Goal: Contribute content: Add original content to the website for others to see

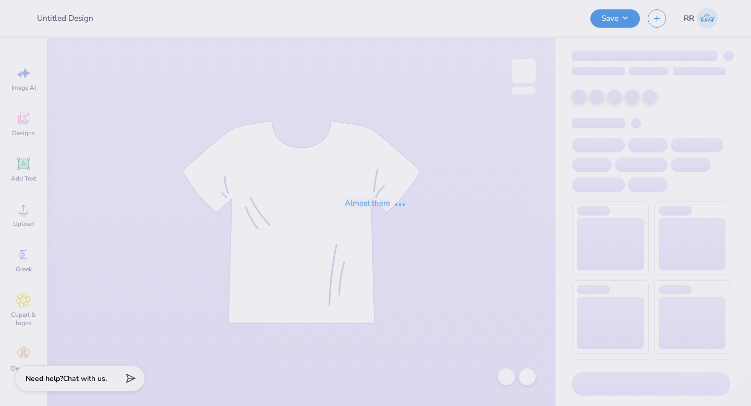
type input "[PERSON_NAME] : [GEOGRAPHIC_DATA][US_STATE]"
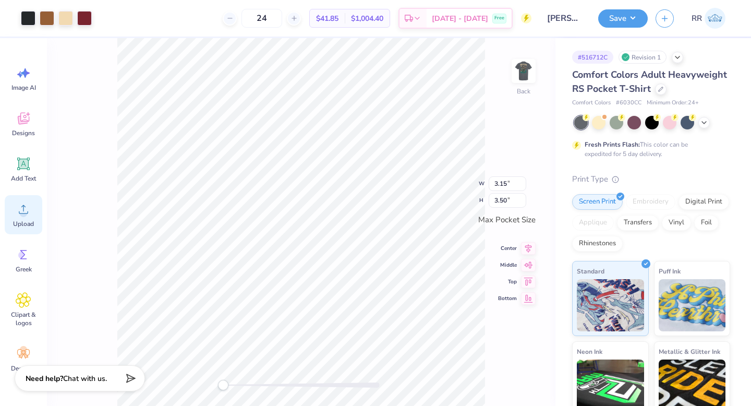
click at [21, 217] on div "Upload" at bounding box center [24, 214] width 38 height 39
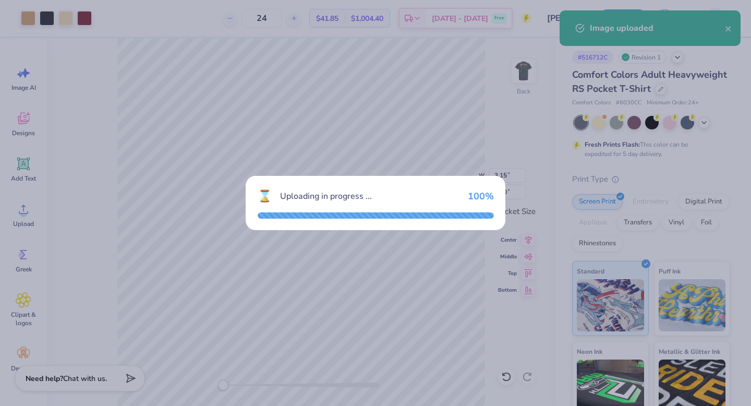
type input "2.60"
type input "3.44"
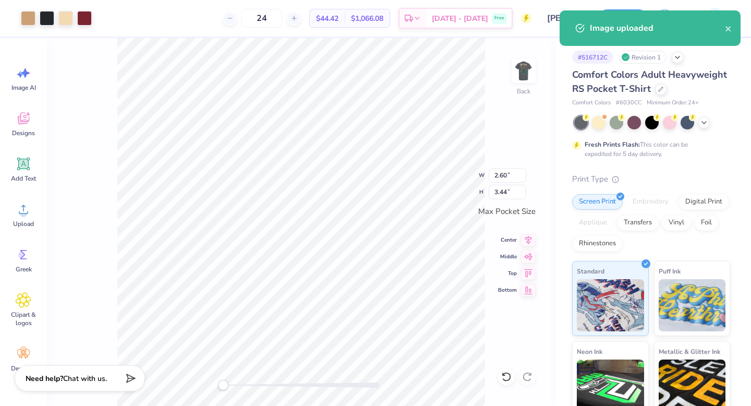
type input "3.15"
type input "3.50"
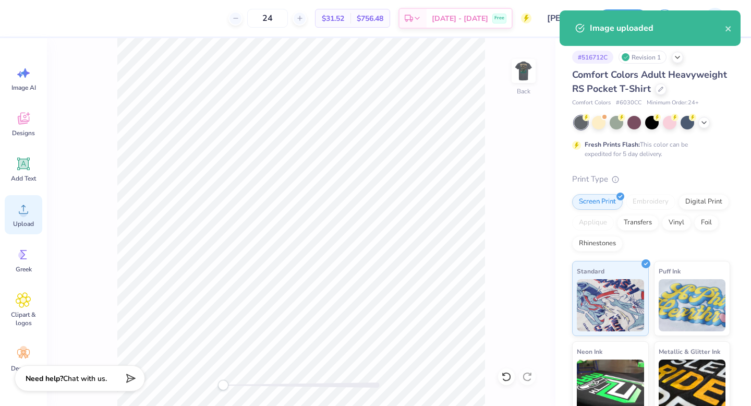
click at [20, 222] on span "Upload" at bounding box center [23, 224] width 21 height 8
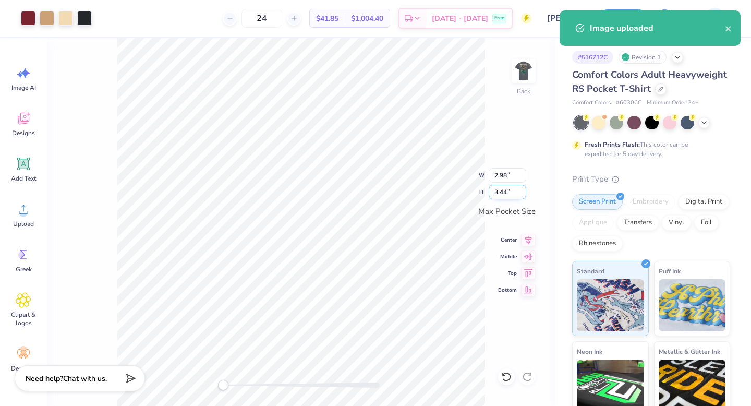
click at [507, 192] on input "3.44" at bounding box center [508, 192] width 38 height 15
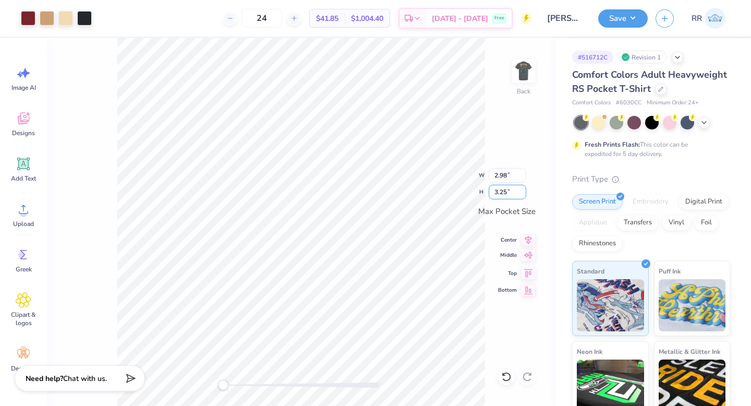
type input "3.25"
type input "2.82"
drag, startPoint x: 529, startPoint y: 239, endPoint x: 528, endPoint y: 250, distance: 11.0
click at [529, 239] on icon at bounding box center [528, 240] width 7 height 9
click at [528, 252] on icon at bounding box center [528, 255] width 15 height 13
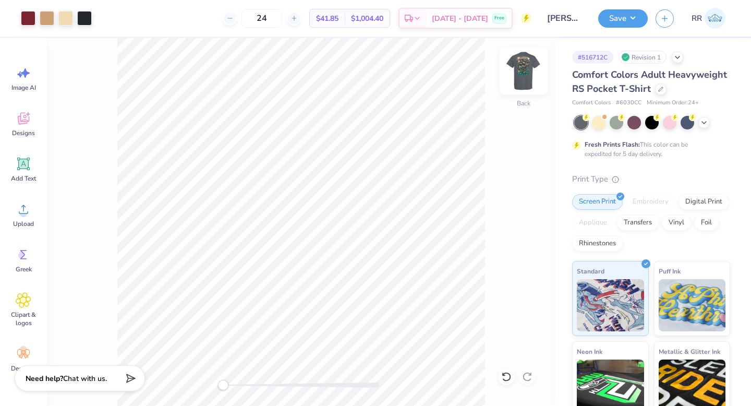
click at [532, 69] on img at bounding box center [524, 71] width 42 height 42
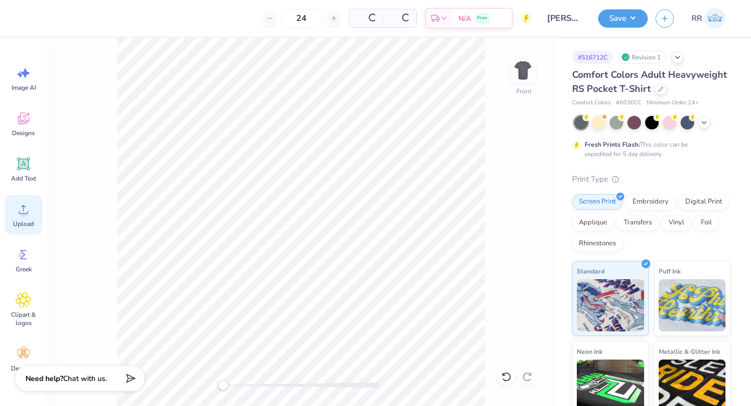
click at [15, 217] on div "Upload" at bounding box center [24, 214] width 38 height 39
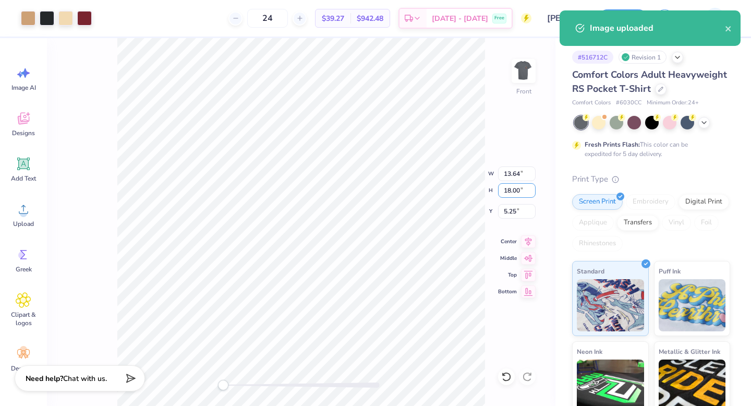
click at [509, 191] on input "18.00" at bounding box center [517, 190] width 38 height 15
type input "15.00"
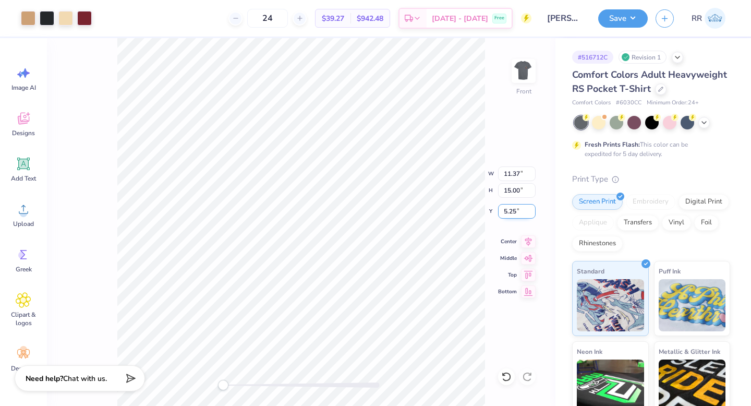
type input "11.37"
type input "6.75"
click at [511, 213] on input "6.75" at bounding box center [517, 211] width 38 height 15
type input "3"
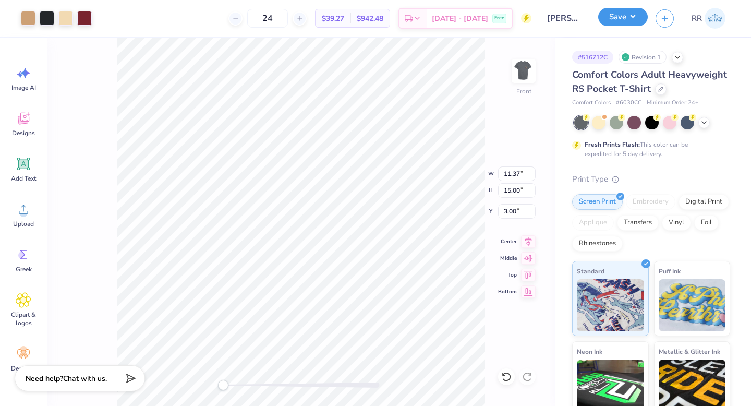
click at [629, 12] on button "Save" at bounding box center [623, 17] width 50 height 18
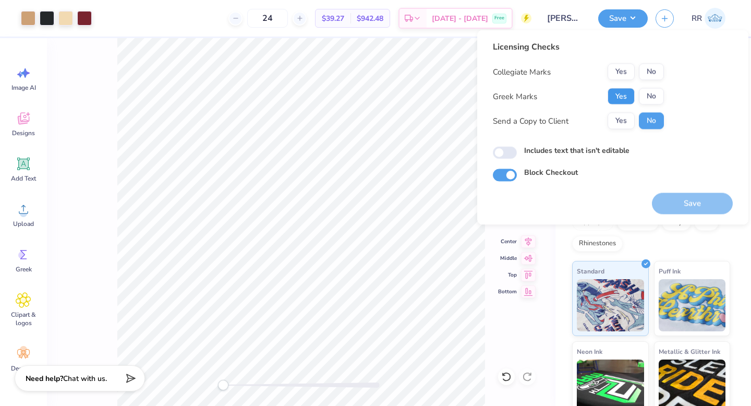
click at [628, 94] on button "Yes" at bounding box center [620, 96] width 27 height 17
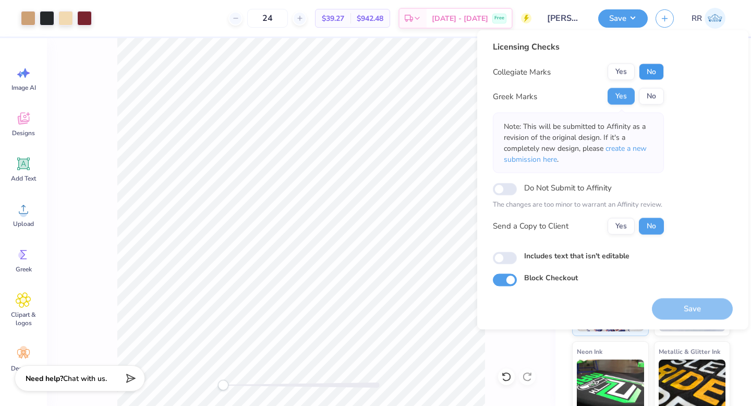
click at [647, 71] on button "No" at bounding box center [651, 72] width 25 height 17
click at [679, 302] on button "Save" at bounding box center [692, 308] width 81 height 21
